Goal: Task Accomplishment & Management: Use online tool/utility

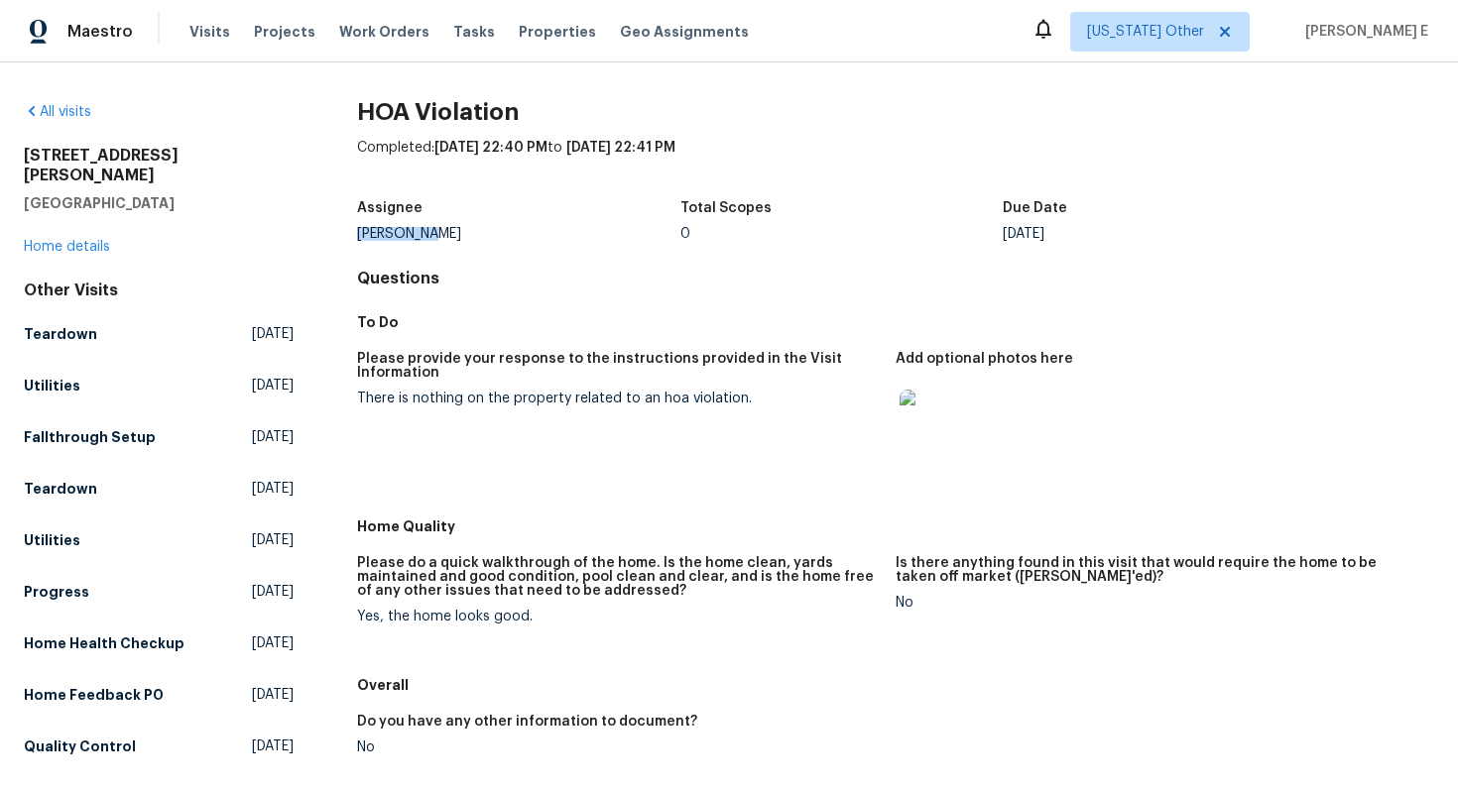
drag, startPoint x: 441, startPoint y: 235, endPoint x: 355, endPoint y: 237, distance: 86.3
click at [355, 237] on div "All visits 1114 McCormick St Garland, TX 75040 Home details Other Visits Teardo…" at bounding box center [729, 573] width 1410 height 942
copy div "[PERSON_NAME]"
click at [453, 38] on span "Tasks" at bounding box center [474, 32] width 42 height 14
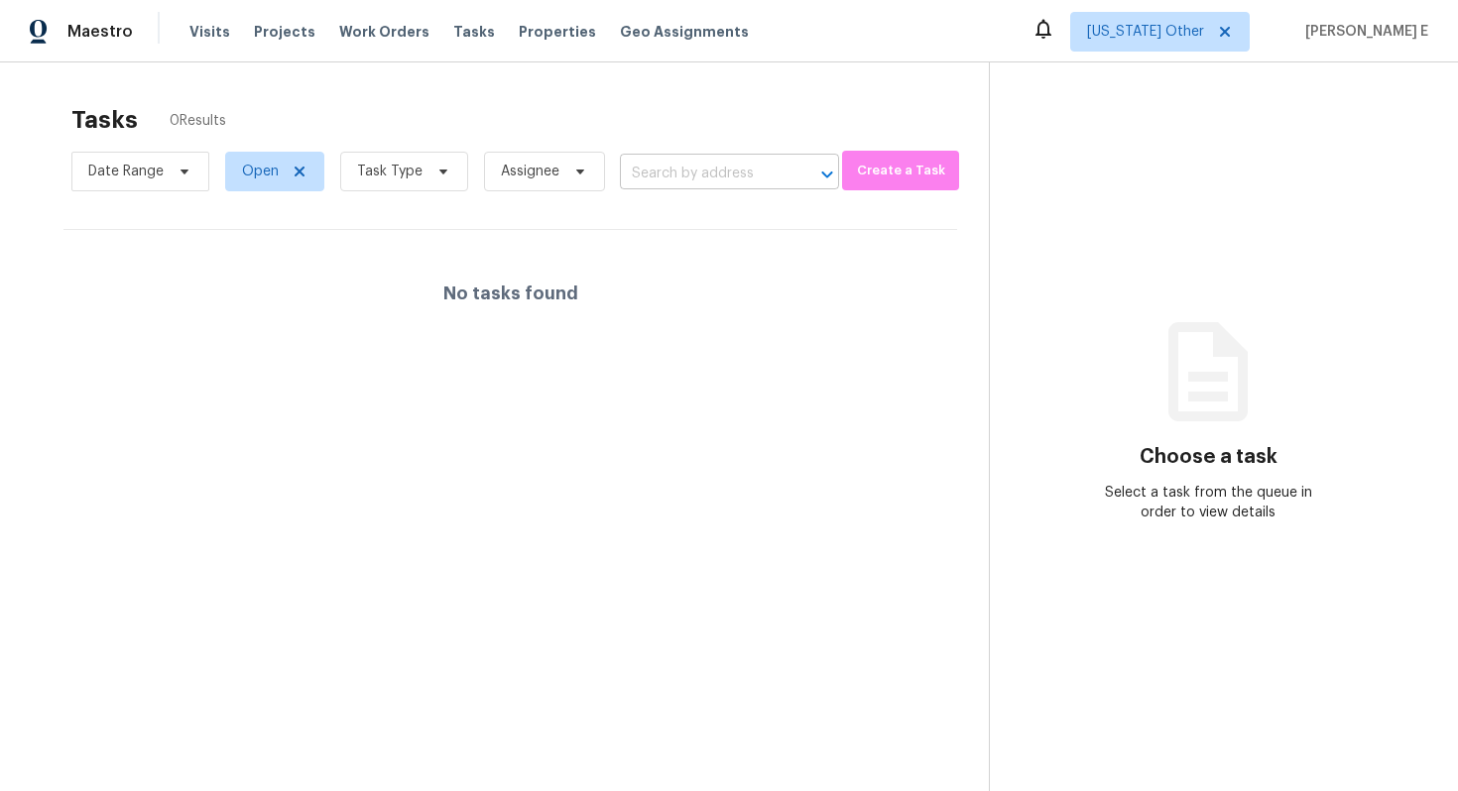
click at [677, 170] on input "text" at bounding box center [702, 174] width 164 height 31
paste input "[STREET_ADDRESS][PERSON_NAME]"
type input "[STREET_ADDRESS][PERSON_NAME]"
click at [270, 172] on span "Open" at bounding box center [260, 172] width 37 height 20
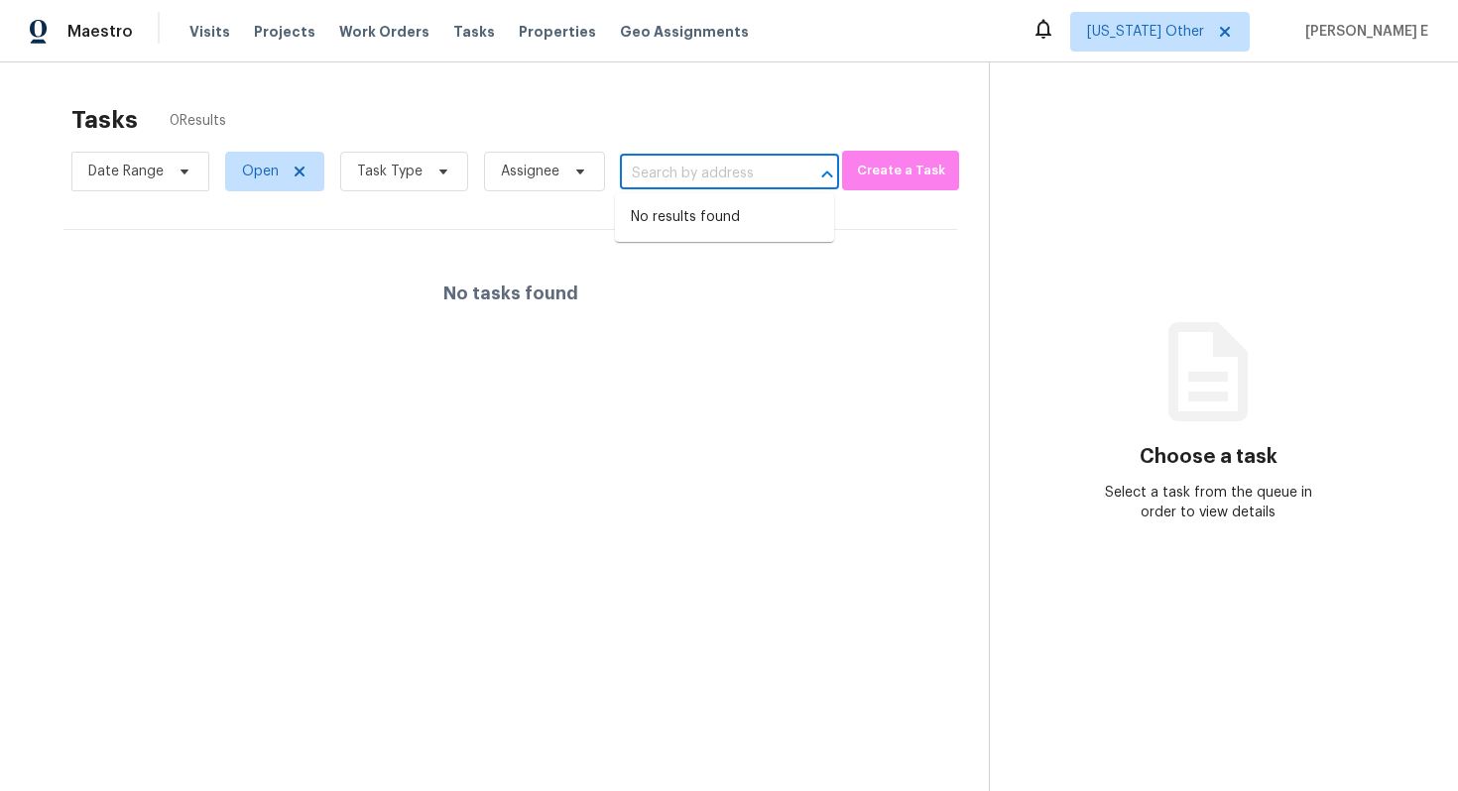
scroll to position [0, 0]
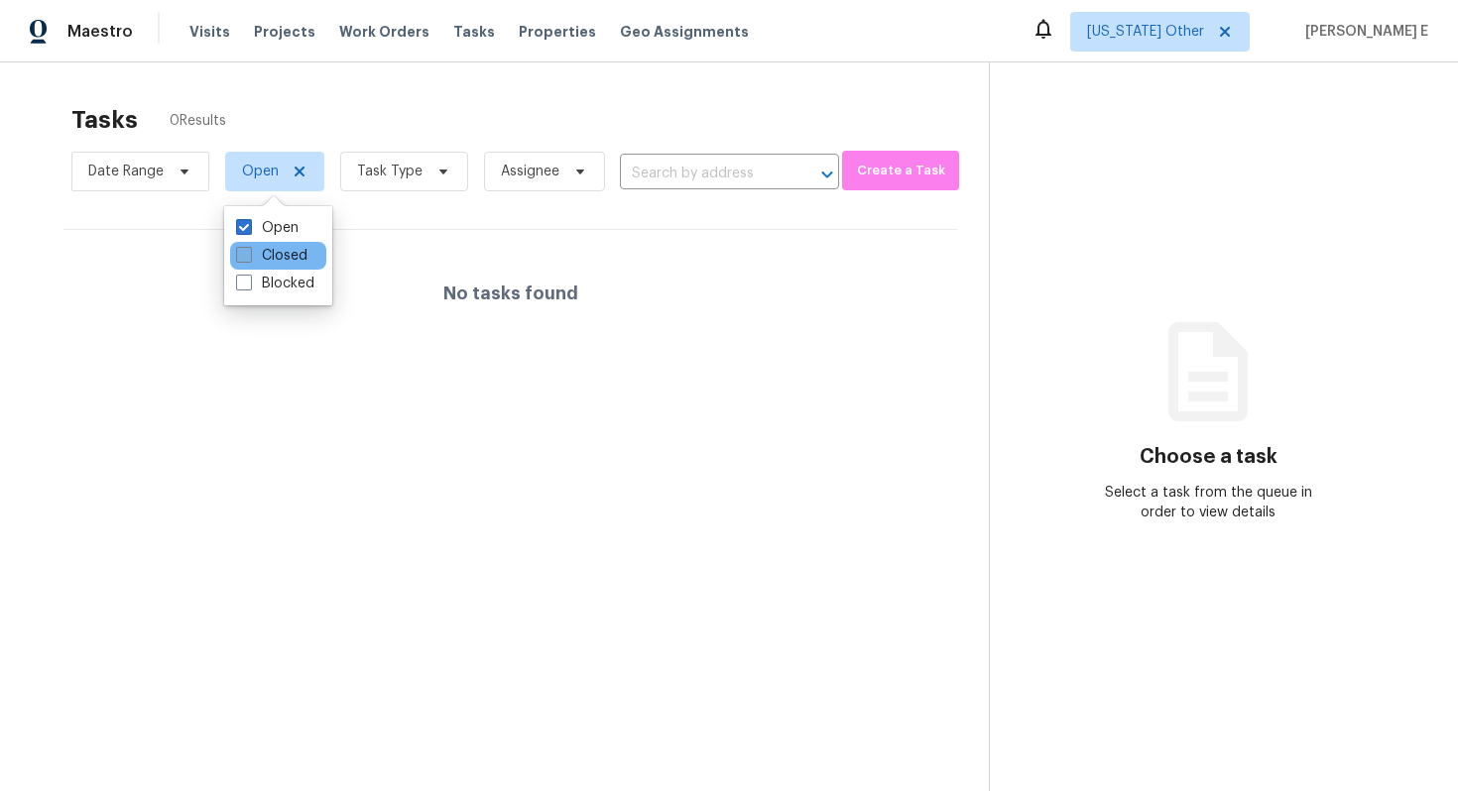
click at [289, 249] on label "Closed" at bounding box center [271, 256] width 71 height 20
click at [249, 249] on input "Closed" at bounding box center [242, 252] width 13 height 13
checkbox input "true"
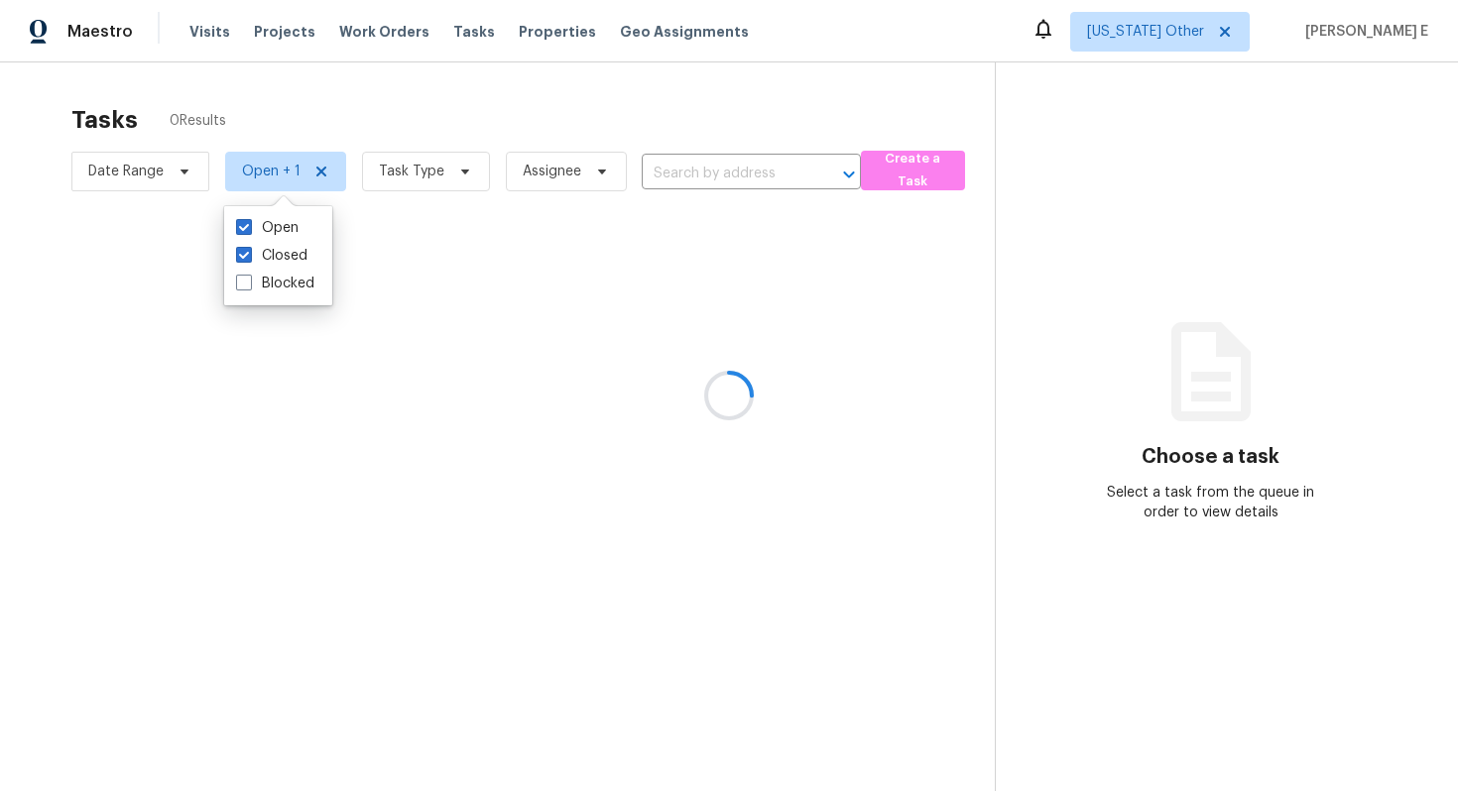
click at [673, 180] on div at bounding box center [729, 395] width 1458 height 791
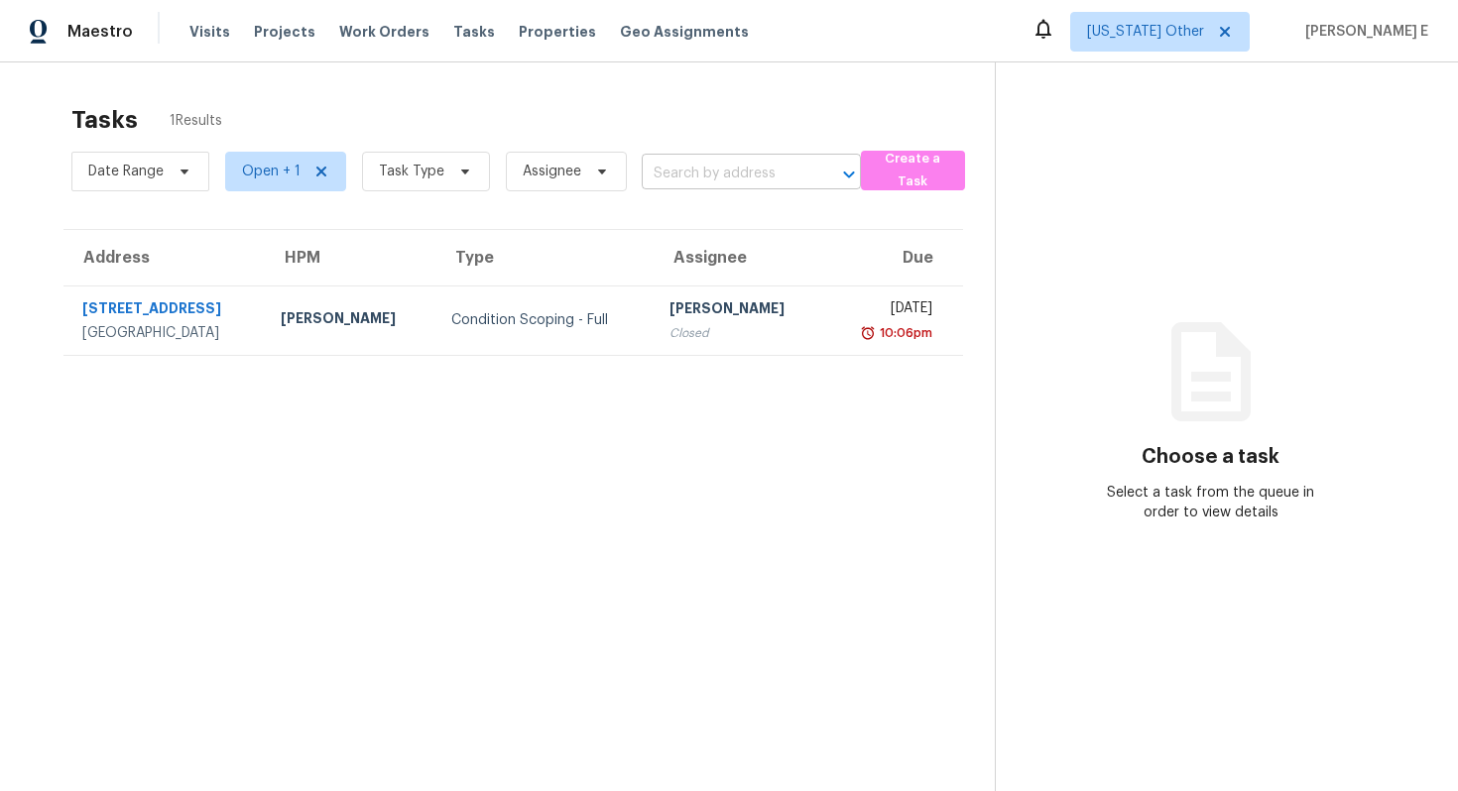
click at [694, 162] on input "text" at bounding box center [724, 174] width 164 height 31
paste input "[STREET_ADDRESS][PERSON_NAME]"
click at [766, 177] on input "[STREET_ADDRESS][PERSON_NAME]" at bounding box center [724, 174] width 164 height 31
type input "[STREET_ADDRESS][PERSON_NAME]"
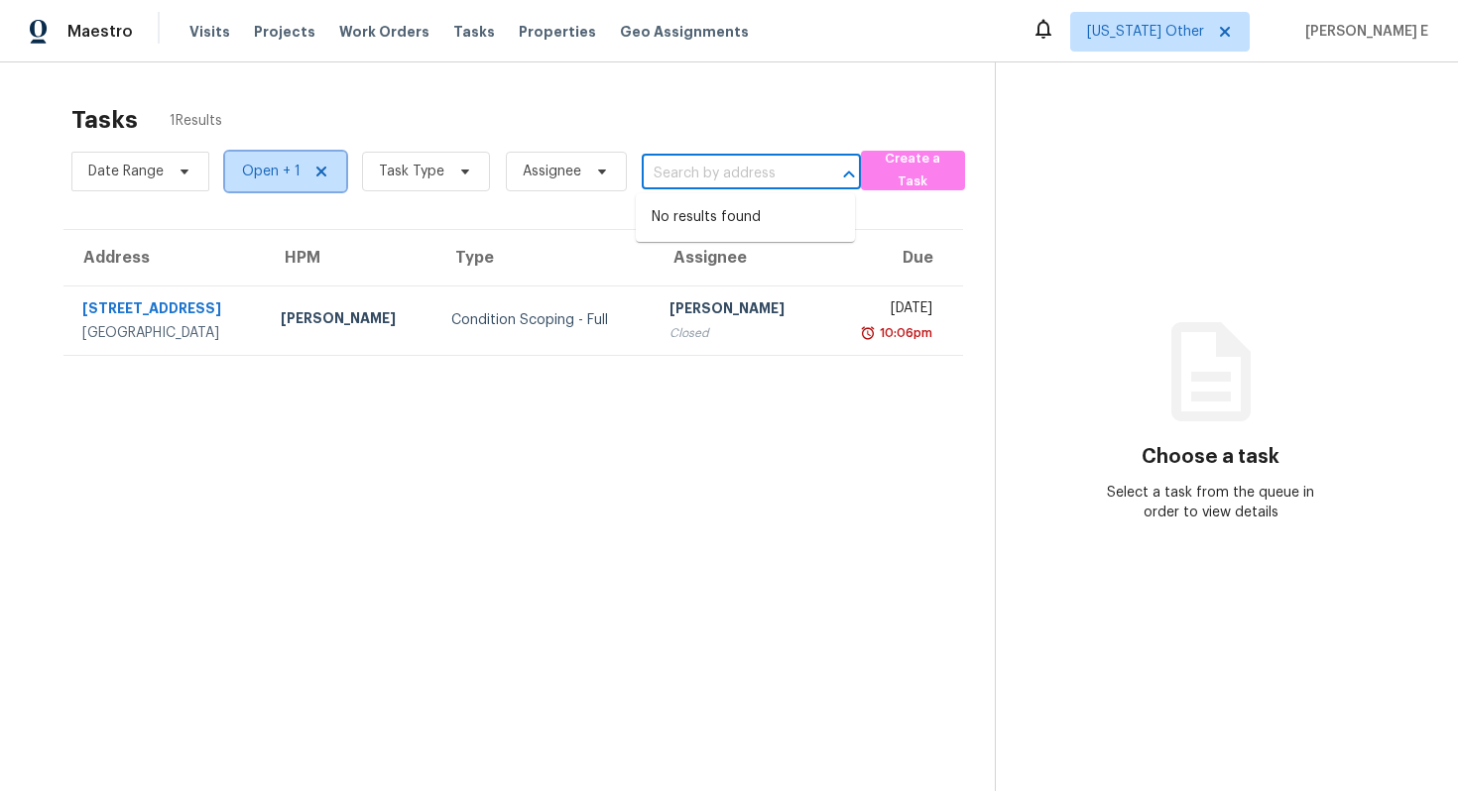
click at [277, 174] on span "Open + 1" at bounding box center [271, 172] width 59 height 20
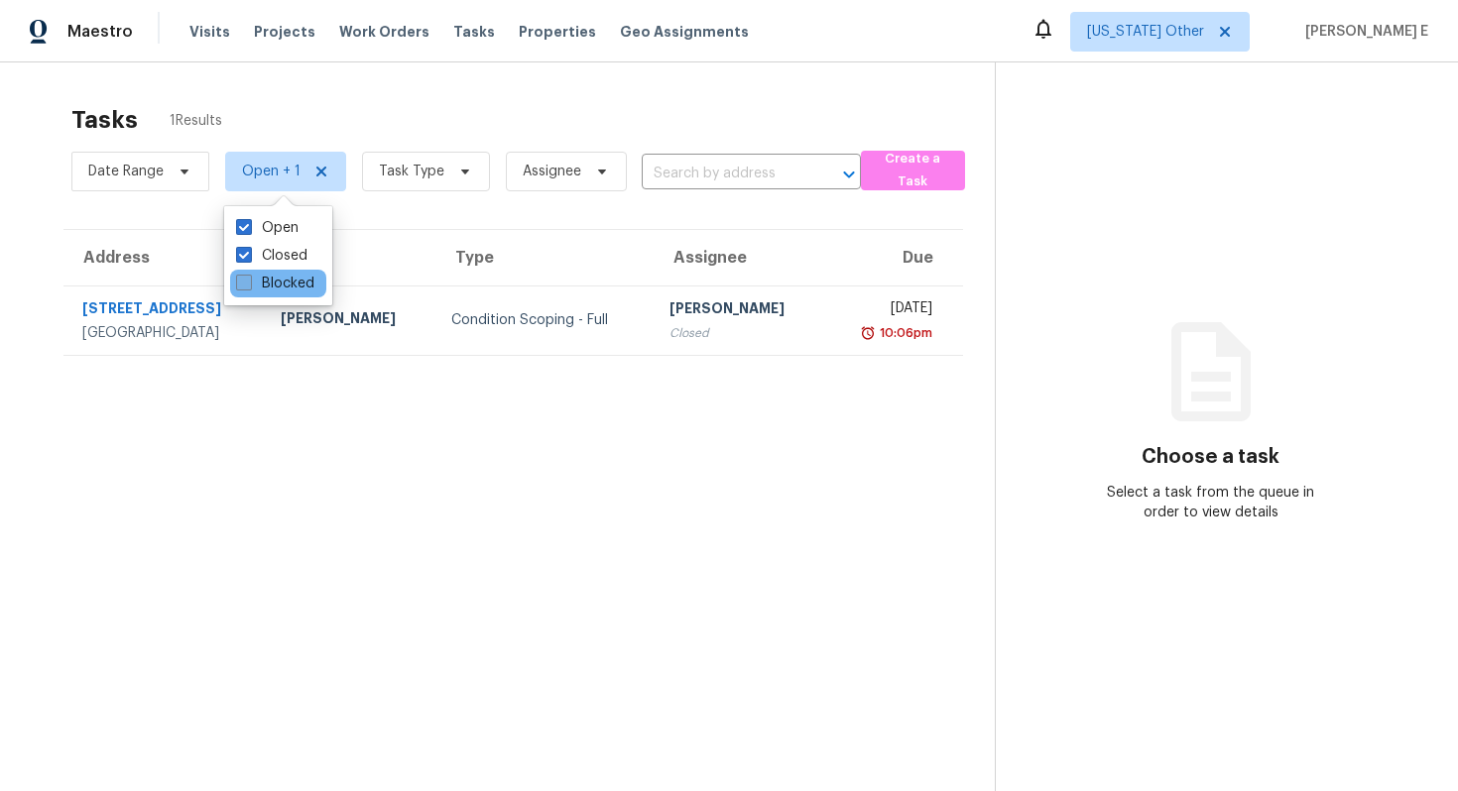
click at [285, 281] on label "Blocked" at bounding box center [275, 284] width 78 height 20
click at [249, 281] on input "Blocked" at bounding box center [242, 280] width 13 height 13
checkbox input "true"
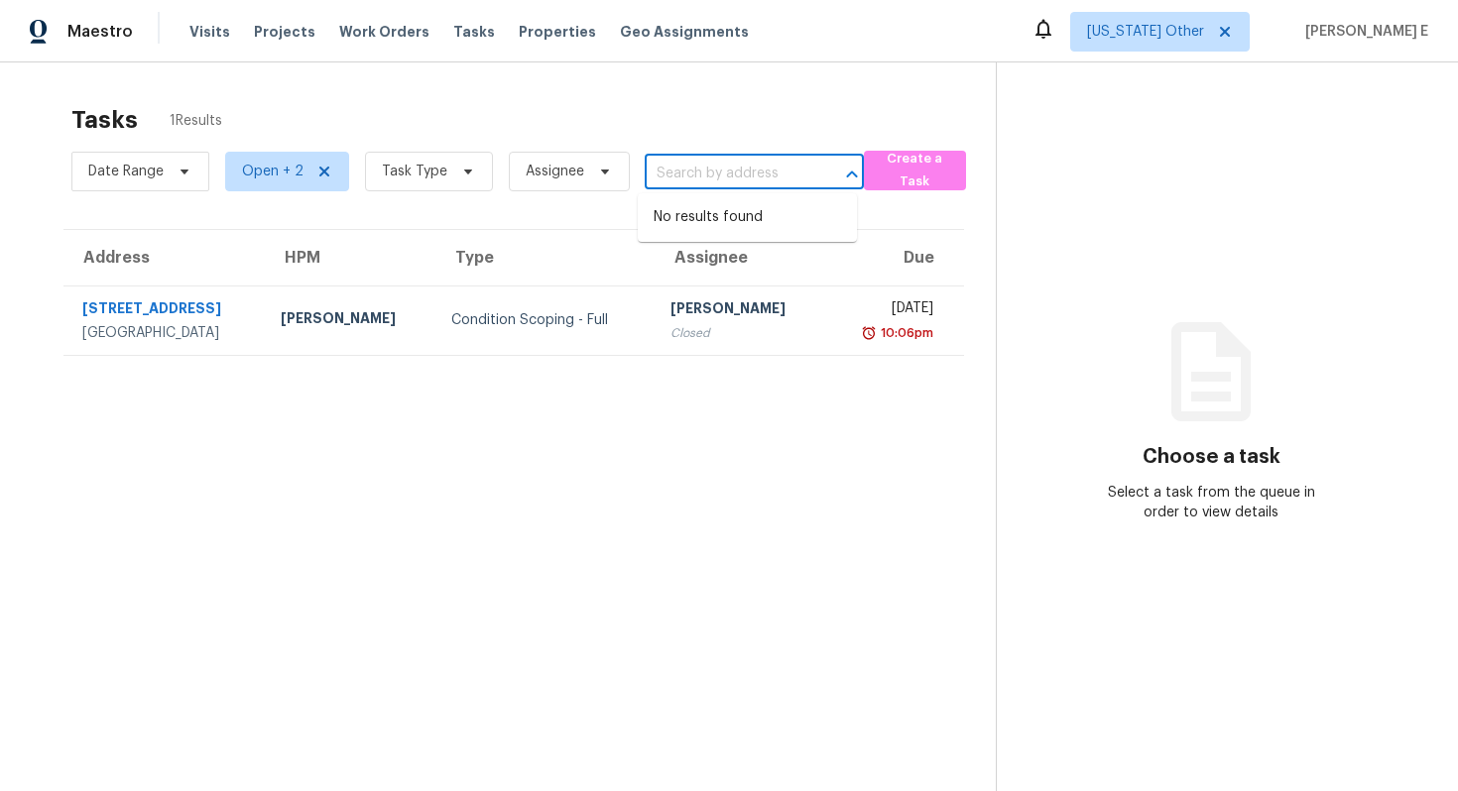
click at [669, 181] on input "text" at bounding box center [727, 174] width 164 height 31
paste input "[STREET_ADDRESS][PERSON_NAME]"
type input "[STREET_ADDRESS][PERSON_NAME][PERSON_NAME]"
